Goal: Transaction & Acquisition: Book appointment/travel/reservation

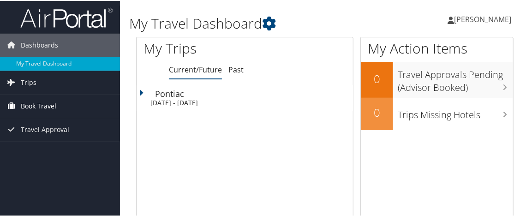
click at [34, 106] on span "Book Travel" at bounding box center [39, 105] width 36 height 23
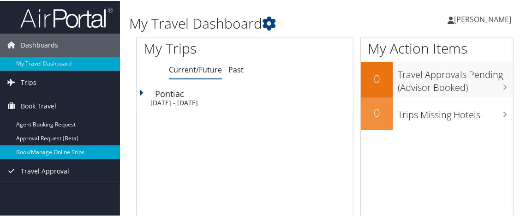
click at [53, 151] on link "Book/Manage Online Trips" at bounding box center [60, 151] width 120 height 14
